Goal: Information Seeking & Learning: Find specific fact

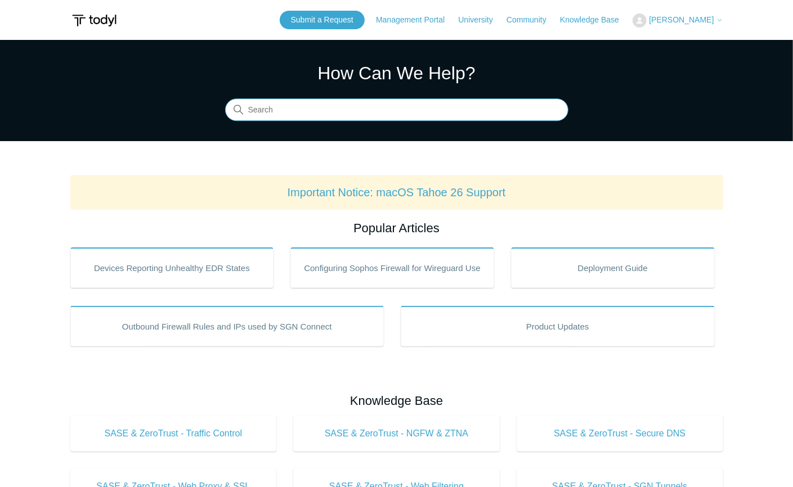
drag, startPoint x: 322, startPoint y: 108, endPoint x: 315, endPoint y: 102, distance: 9.2
click at [322, 108] on input "Search" at bounding box center [396, 110] width 343 height 22
type input "autocad"
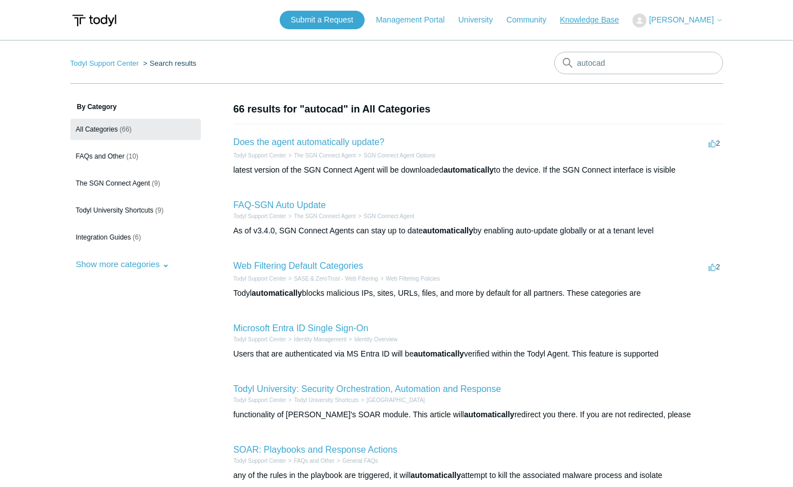
click at [583, 20] on link "Knowledge Base" at bounding box center [595, 20] width 70 height 12
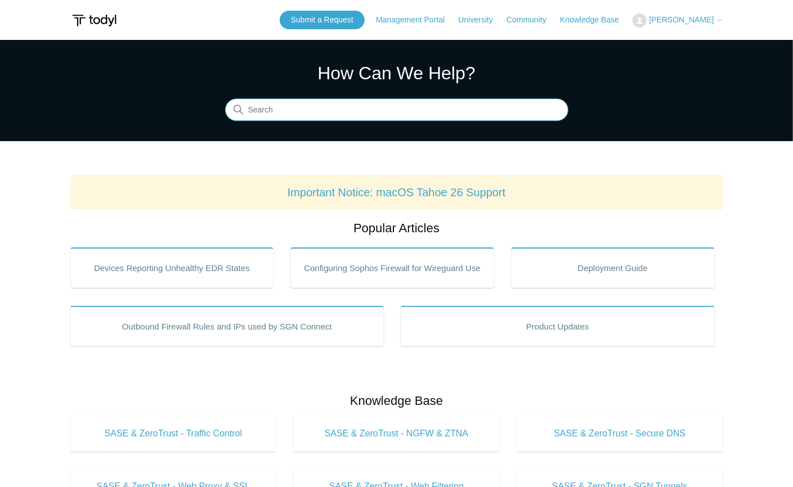
click at [312, 109] on input "Search" at bounding box center [396, 110] width 343 height 22
type input "autocad"
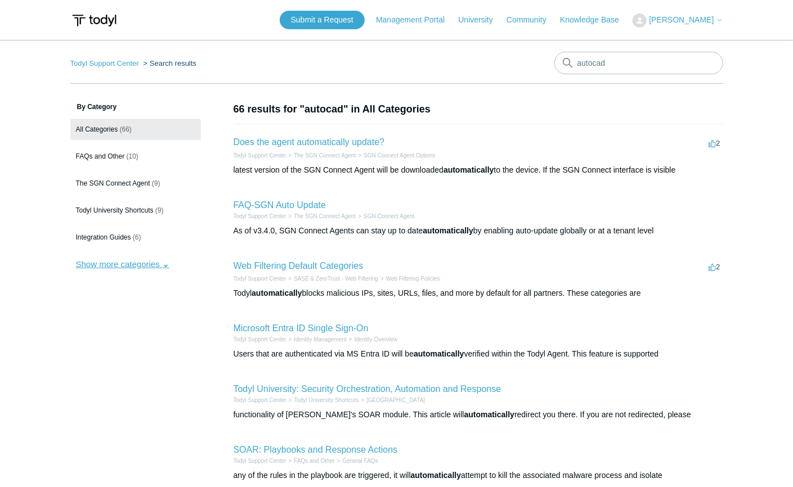
click at [163, 264] on button "Show more categories" at bounding box center [122, 264] width 105 height 21
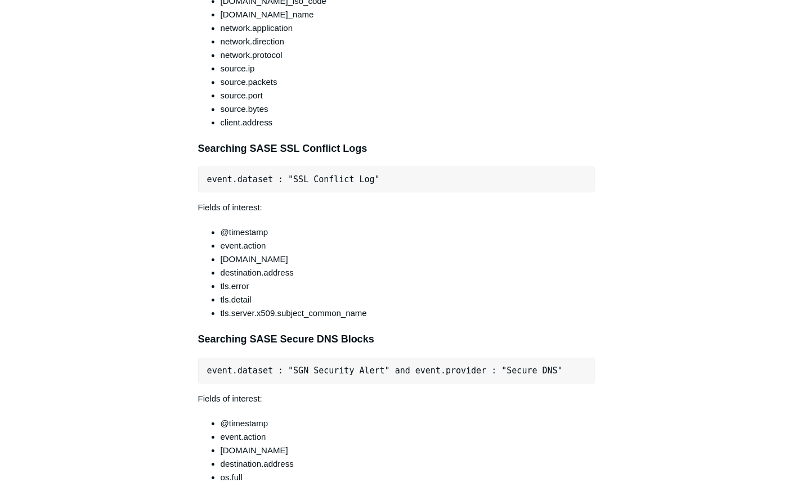
scroll to position [1800, 0]
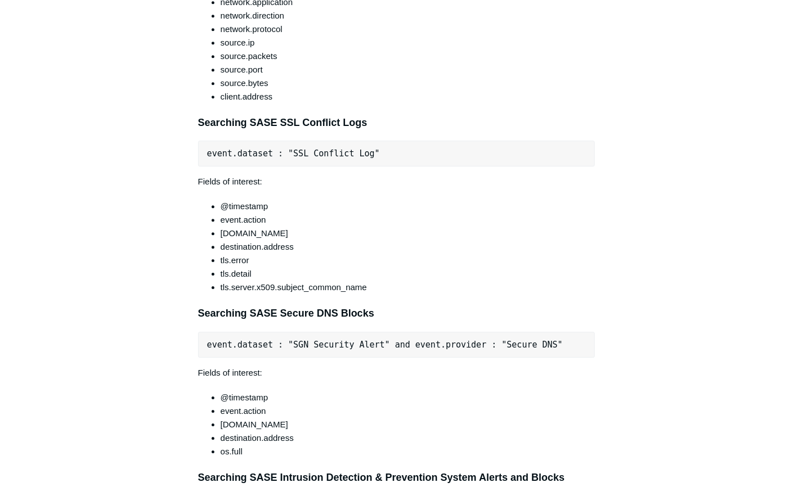
scroll to position [1837, 0]
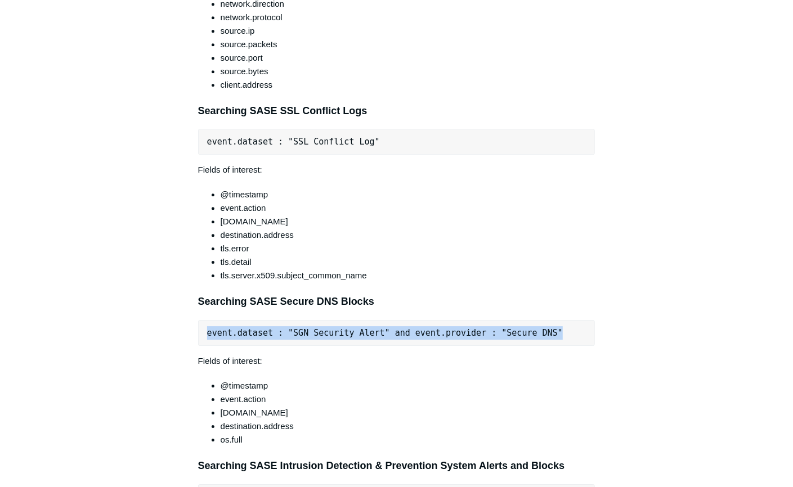
drag, startPoint x: 535, startPoint y: 329, endPoint x: 207, endPoint y: 334, distance: 328.5
click at [207, 334] on pre "event.dataset : "SGN Security Alert" and event.provider : "Secure DNS"" at bounding box center [396, 333] width 397 height 26
copy pre "event.dataset : "SGN Security Alert" and event.provider : "Secure DNS""
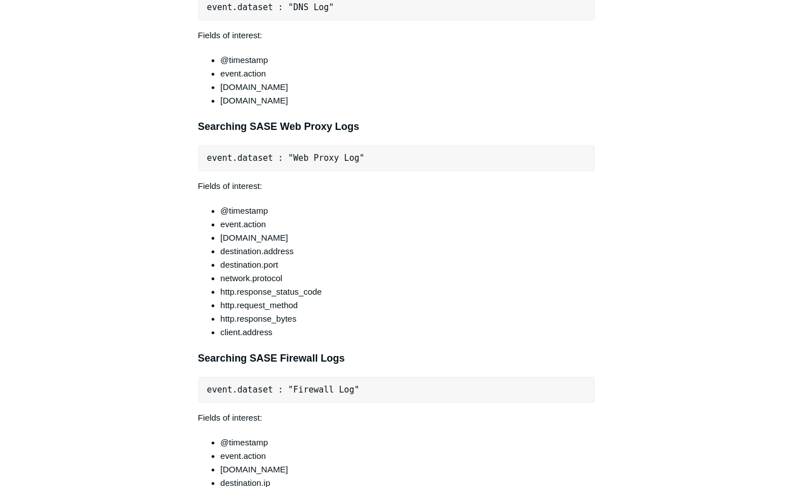
scroll to position [1237, 0]
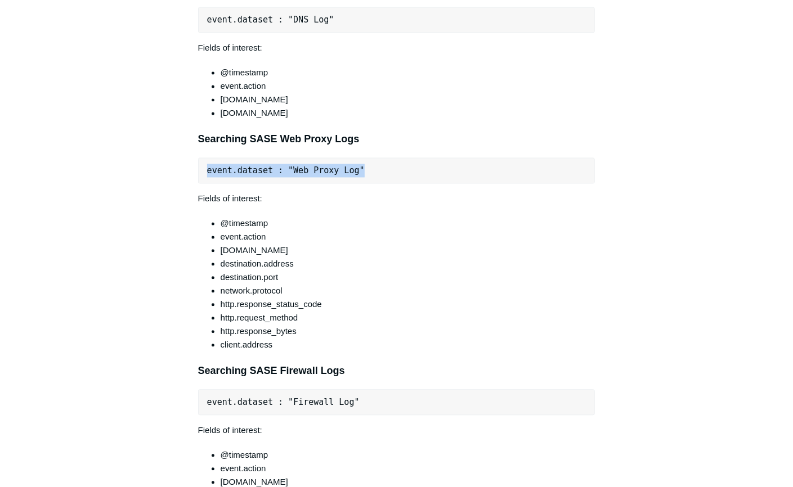
drag, startPoint x: 365, startPoint y: 170, endPoint x: 208, endPoint y: 167, distance: 157.0
click at [208, 167] on pre "event.dataset : "Web Proxy Log"" at bounding box center [396, 170] width 397 height 26
copy pre "event.dataset : "Web Proxy Log""
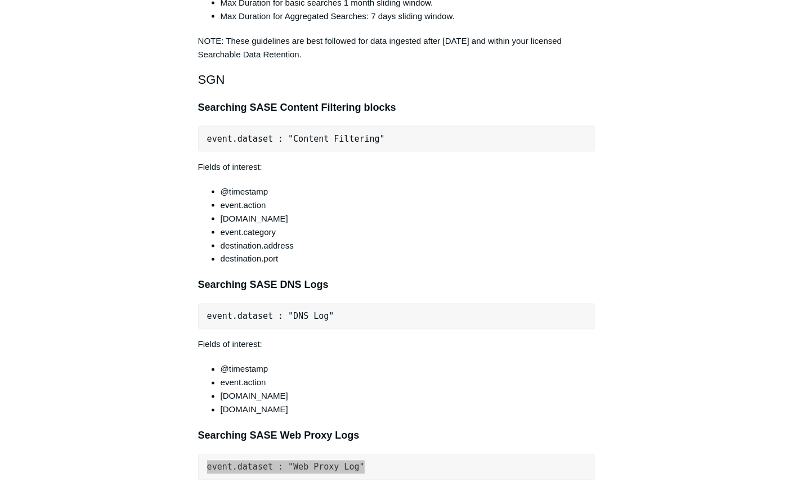
scroll to position [937, 0]
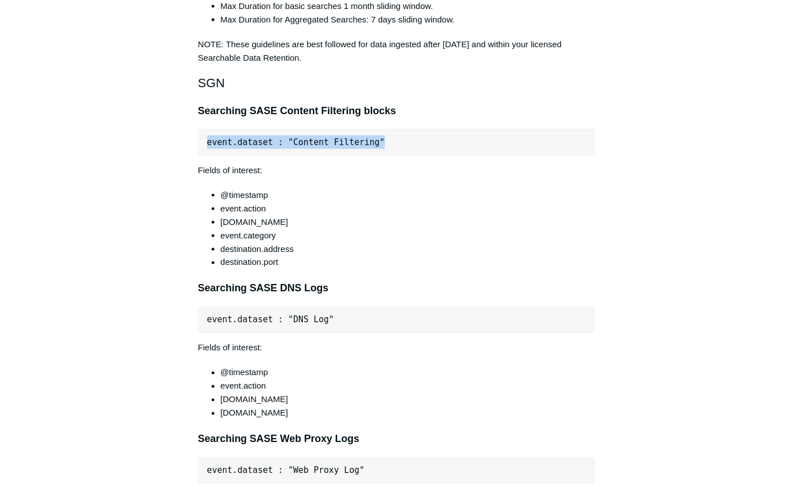
drag, startPoint x: 304, startPoint y: 142, endPoint x: 200, endPoint y: 149, distance: 103.8
click at [200, 149] on pre "event.dataset : "Content Filtering"" at bounding box center [396, 142] width 397 height 26
copy pre "event.dataset : "Content Filtering""
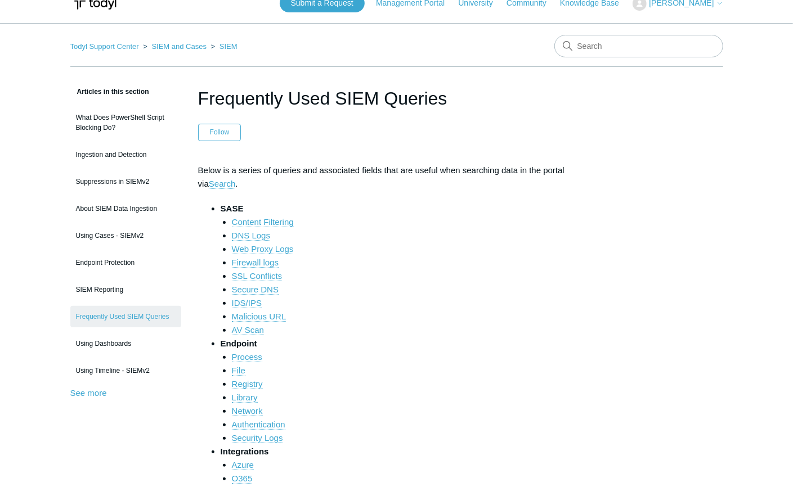
scroll to position [0, 0]
